Goal: Task Accomplishment & Management: Manage account settings

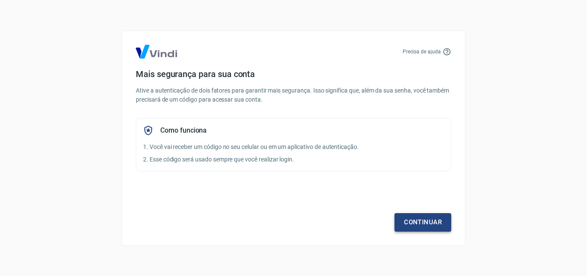
click at [416, 223] on link "Continuar" at bounding box center [423, 222] width 57 height 18
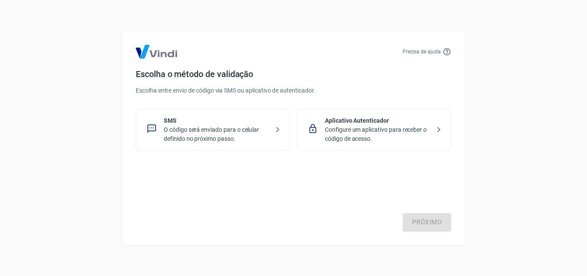
click at [236, 129] on p "O código será enviado para o celular definido no próximo passo." at bounding box center [216, 134] width 105 height 18
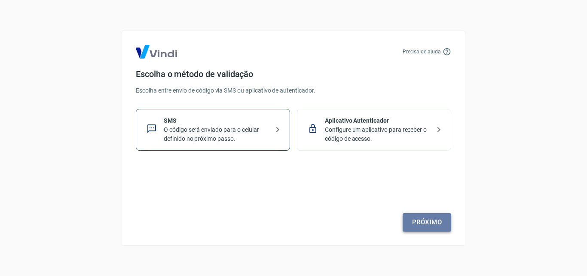
click at [445, 223] on link "Próximo" at bounding box center [427, 222] width 49 height 18
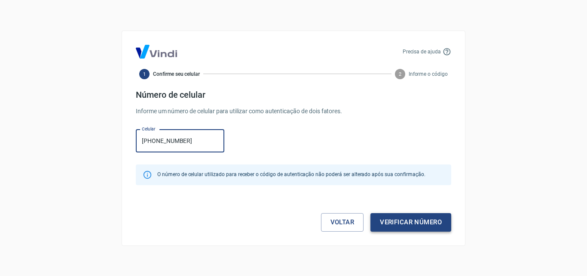
type input "[PHONE_NUMBER]"
click at [417, 223] on button "Verificar número" at bounding box center [411, 222] width 81 height 18
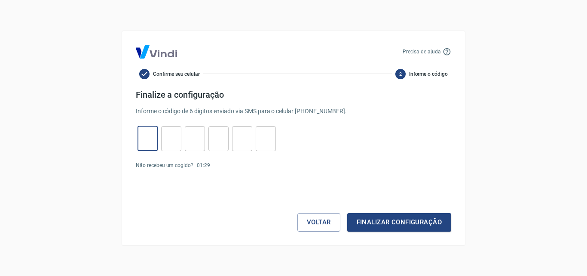
click at [142, 142] on input "tel" at bounding box center [148, 138] width 20 height 18
click at [233, 165] on link "Enviar novamente" at bounding box center [235, 165] width 42 height 6
click at [142, 144] on input "tel" at bounding box center [148, 138] width 20 height 18
type input "6"
type input "5"
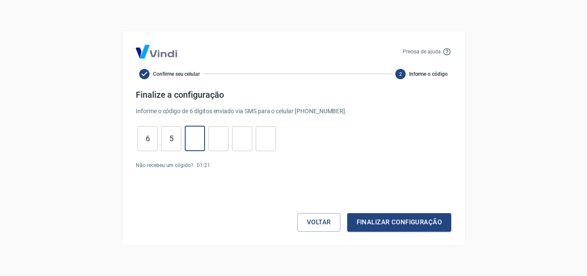
type input "8"
type input "3"
type input "9"
type input "0"
click at [390, 221] on button "Finalizar configuração" at bounding box center [399, 222] width 104 height 18
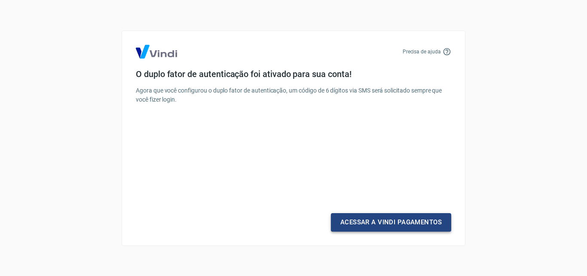
click at [412, 224] on link "Acessar a Vindi Pagamentos" at bounding box center [391, 222] width 120 height 18
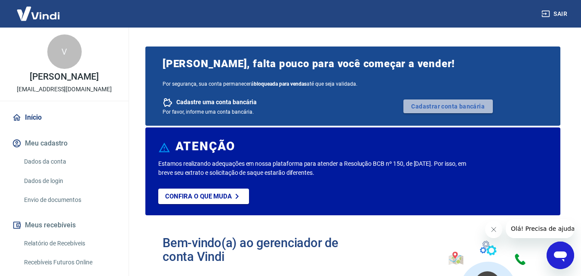
click at [461, 105] on link "Cadastrar conta bancária" at bounding box center [447, 106] width 89 height 14
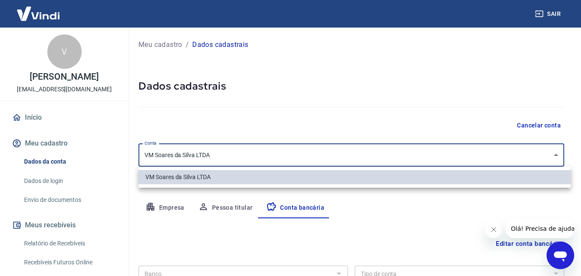
click at [563, 156] on body "Sair V Vania Maria Soares da Silva daiana@thematelefonia.com.br Início Meu cada…" at bounding box center [290, 138] width 581 height 276
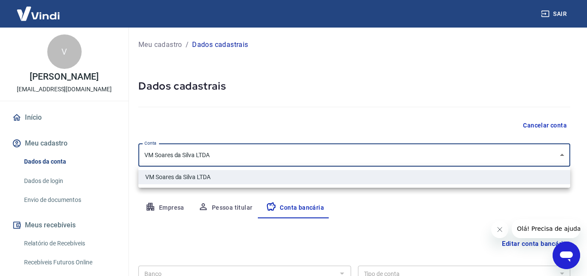
click at [563, 156] on div at bounding box center [293, 138] width 587 height 276
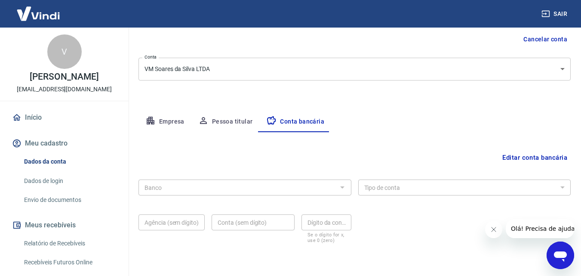
click at [163, 120] on button "Empresa" at bounding box center [164, 121] width 53 height 21
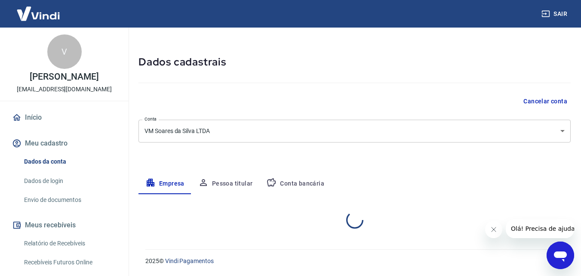
select select "SP"
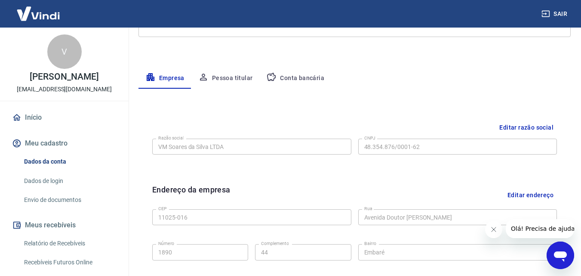
scroll to position [86, 0]
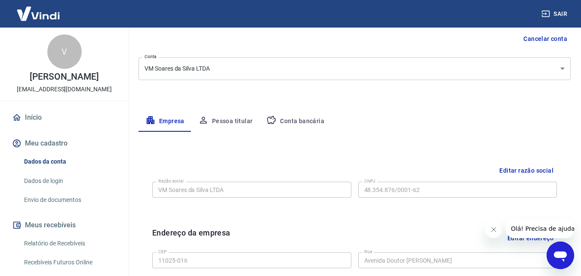
click at [291, 120] on button "Conta bancária" at bounding box center [295, 121] width 72 height 21
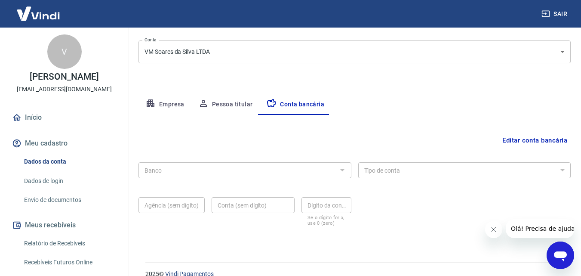
scroll to position [116, 0]
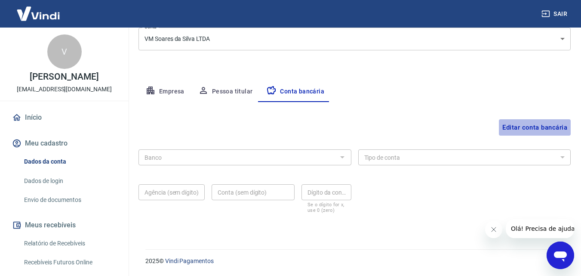
click at [513, 126] on button "Editar conta bancária" at bounding box center [535, 127] width 72 height 16
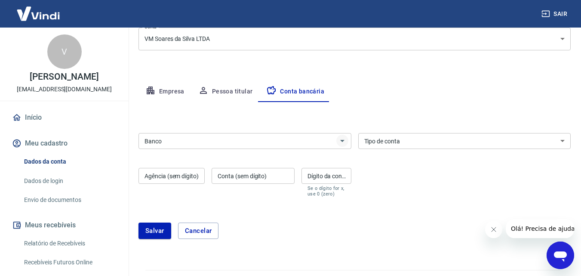
click at [338, 143] on icon "Abrir" at bounding box center [342, 140] width 10 height 10
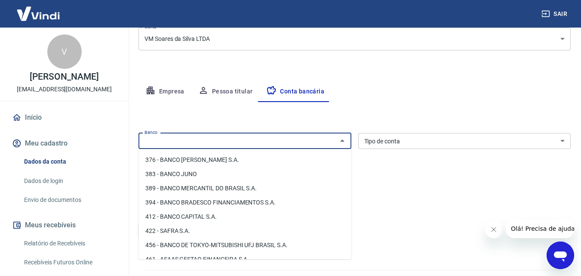
scroll to position [903, 0]
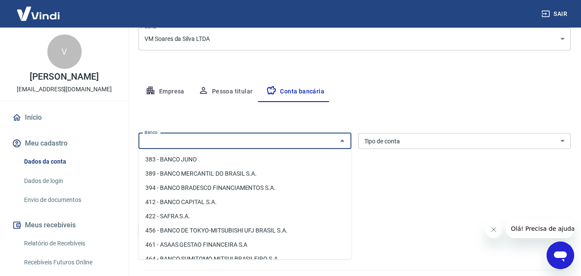
click at [237, 139] on input "Banco" at bounding box center [237, 140] width 193 height 11
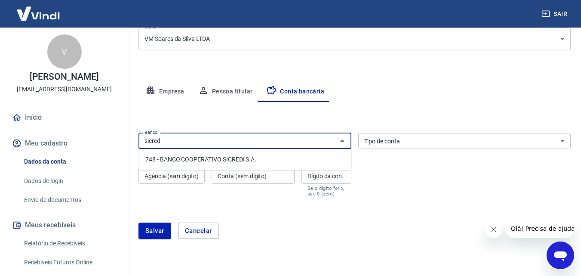
click at [241, 157] on li "748 - BANCO COOPERATIVO SICREDI S.A." at bounding box center [244, 159] width 213 height 14
type input "748 - BANCO COOPERATIVO SICREDI S.A."
click at [454, 145] on select "Conta Corrente Conta Poupança" at bounding box center [464, 141] width 213 height 16
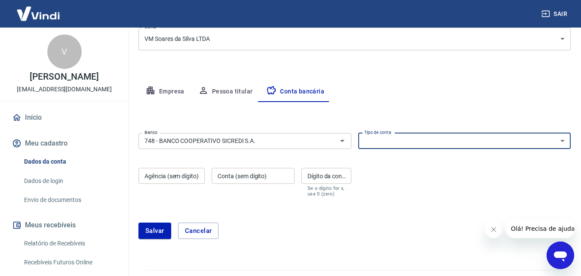
select select "1"
click at [358, 133] on select "Conta Corrente Conta Poupança" at bounding box center [464, 141] width 213 height 16
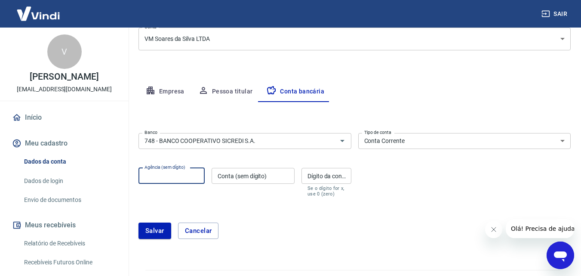
click at [161, 179] on input "Agência (sem dígito)" at bounding box center [171, 176] width 66 height 16
type input "0727"
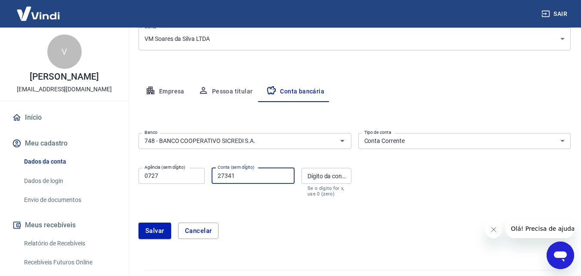
type input "27341"
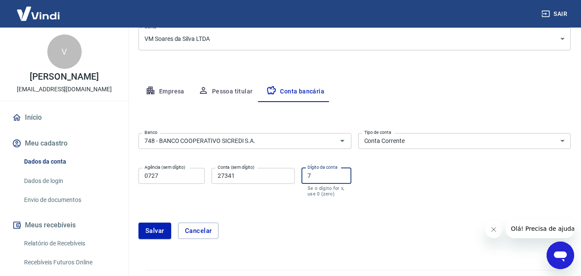
type input "7"
click at [147, 239] on div "Salvar Cancelar" at bounding box center [354, 230] width 432 height 37
click at [151, 229] on button "Salvar" at bounding box center [154, 230] width 33 height 16
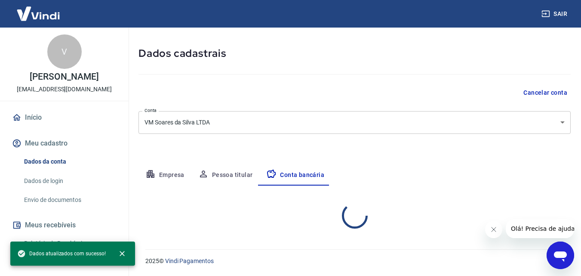
select select "1"
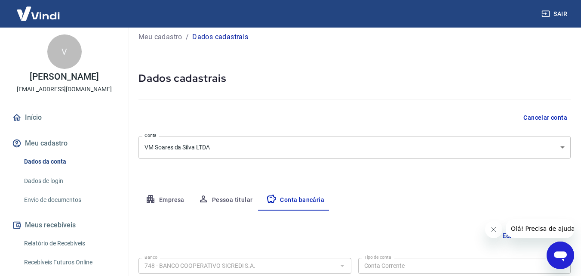
scroll to position [0, 0]
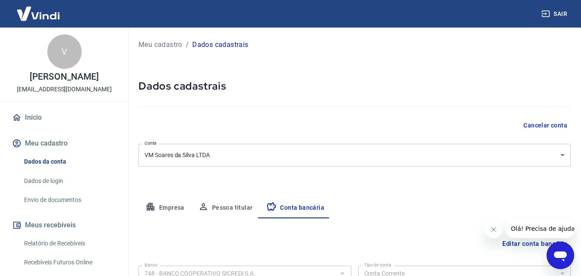
click at [231, 206] on button "Pessoa titular" at bounding box center [225, 207] width 68 height 21
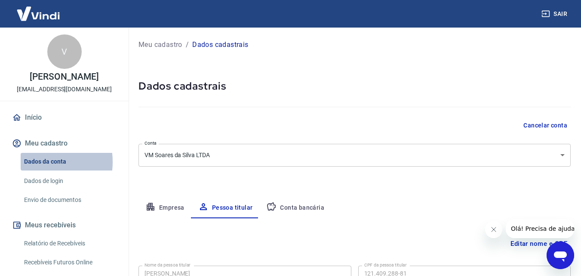
click at [32, 170] on link "Dados da conta" at bounding box center [70, 162] width 98 height 18
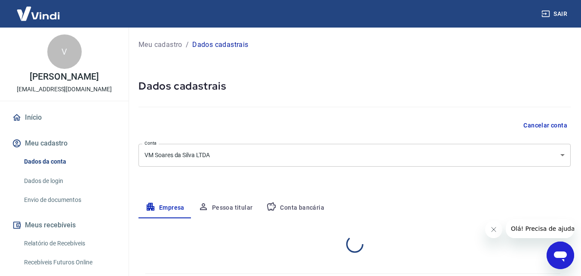
select select "SP"
click at [92, 94] on p "[EMAIL_ADDRESS][DOMAIN_NAME]" at bounding box center [64, 89] width 95 height 9
click at [49, 94] on p "[EMAIL_ADDRESS][DOMAIN_NAME]" at bounding box center [64, 89] width 95 height 9
click at [53, 53] on div "V" at bounding box center [64, 51] width 34 height 34
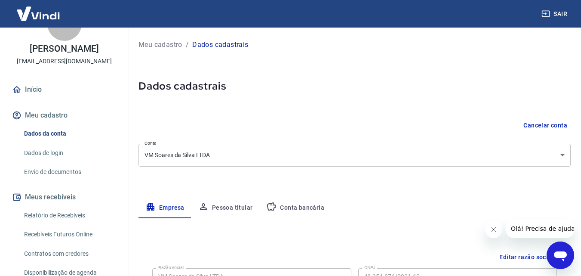
scroll to position [43, 0]
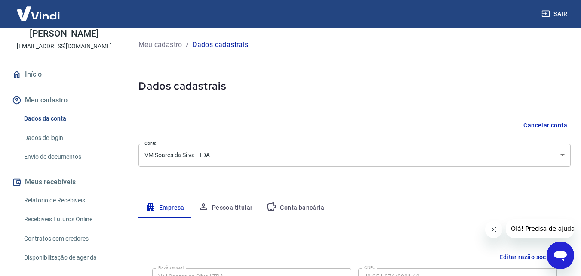
click at [45, 105] on button "Meu cadastro" at bounding box center [64, 100] width 108 height 19
click at [44, 145] on link "Dados de login" at bounding box center [70, 138] width 98 height 18
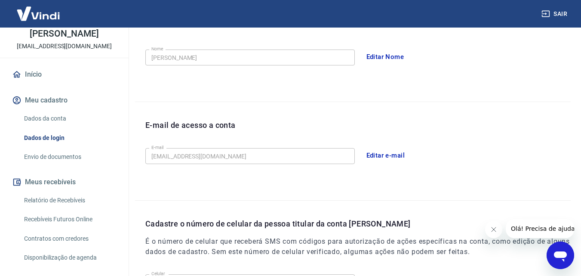
scroll to position [172, 0]
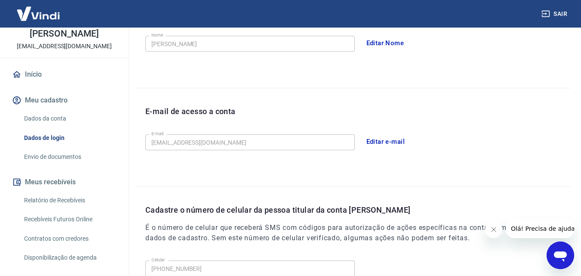
click at [377, 142] on button "Editar e-mail" at bounding box center [386, 141] width 48 height 18
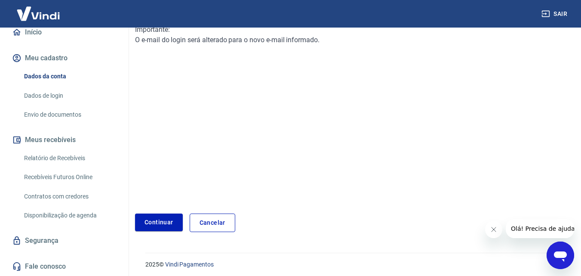
scroll to position [129, 0]
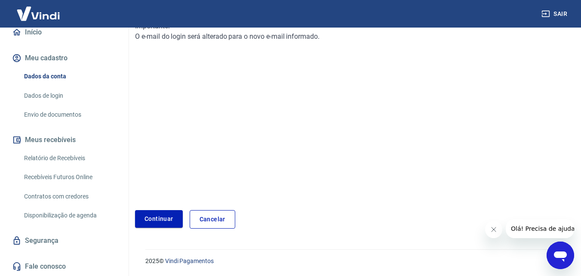
click at [212, 221] on link "Cancelar" at bounding box center [213, 219] width 46 height 18
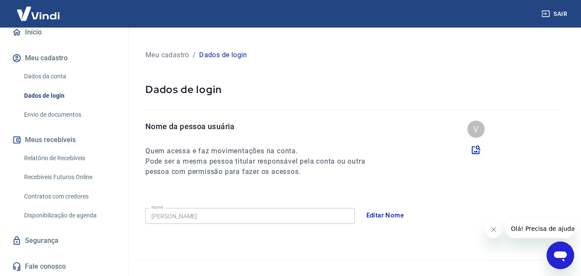
click at [49, 112] on link "Envio de documentos" at bounding box center [70, 115] width 98 height 18
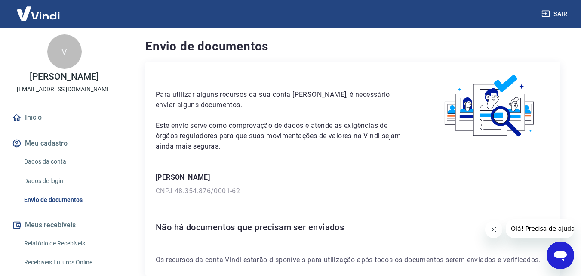
click at [37, 124] on link "Início" at bounding box center [64, 117] width 108 height 19
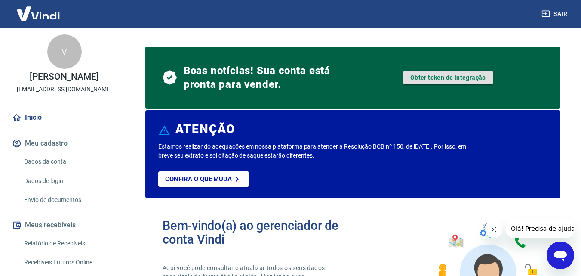
click at [471, 80] on link "Obter token de integração" at bounding box center [447, 78] width 89 height 14
